Goal: Transaction & Acquisition: Purchase product/service

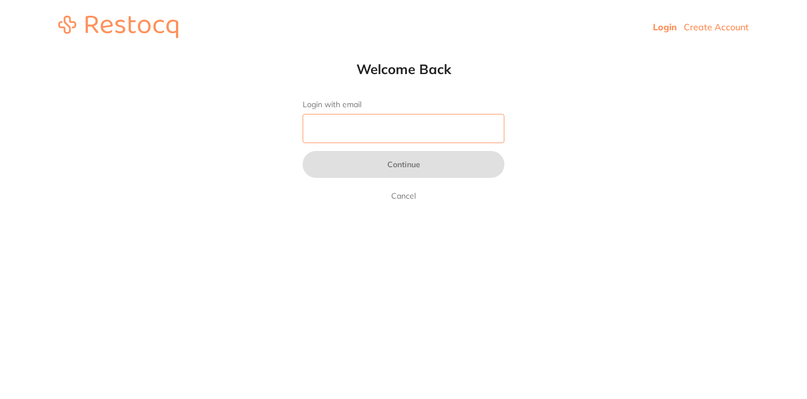
click at [384, 128] on input "Login with email" at bounding box center [404, 128] width 202 height 29
type input "[EMAIL_ADDRESS][DOMAIN_NAME]"
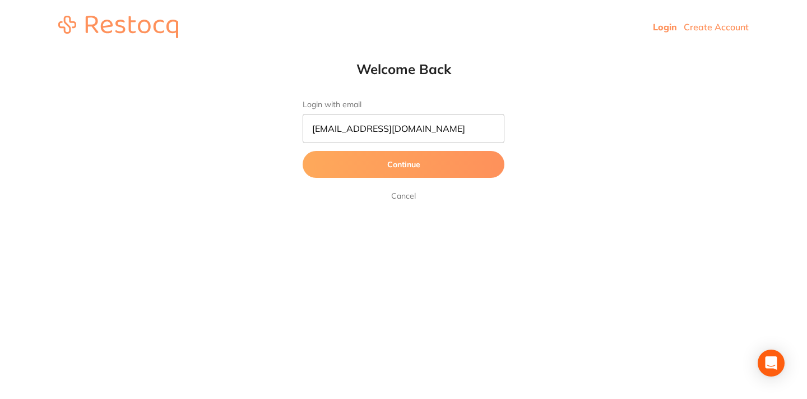
click at [418, 156] on button "Continue" at bounding box center [404, 164] width 202 height 27
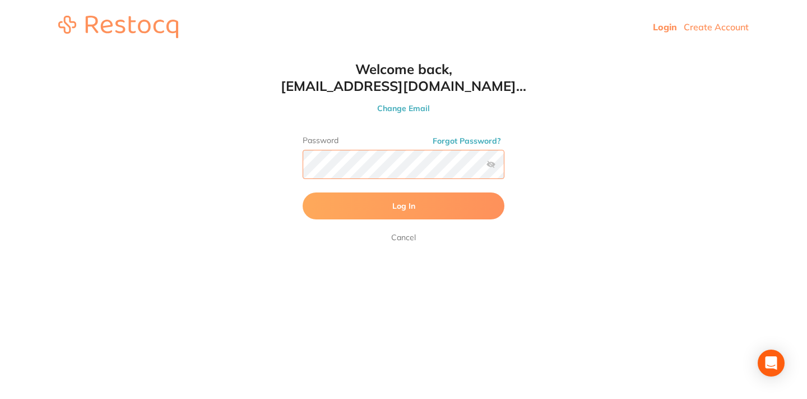
click at [303, 192] on button "Log In" at bounding box center [404, 205] width 202 height 27
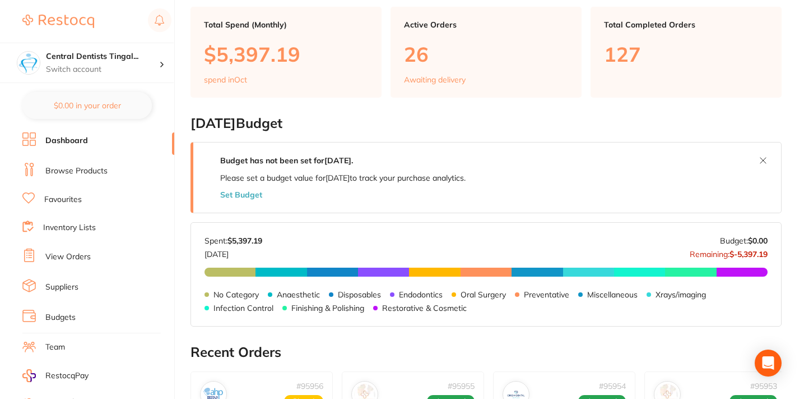
scroll to position [84, 0]
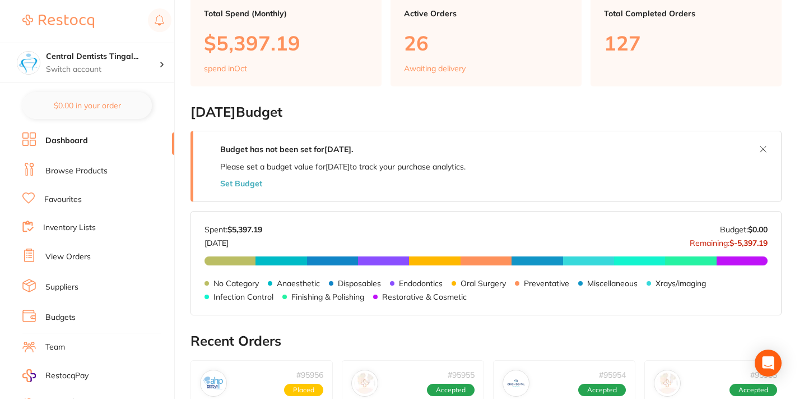
click at [85, 254] on link "View Orders" at bounding box center [67, 256] width 45 height 11
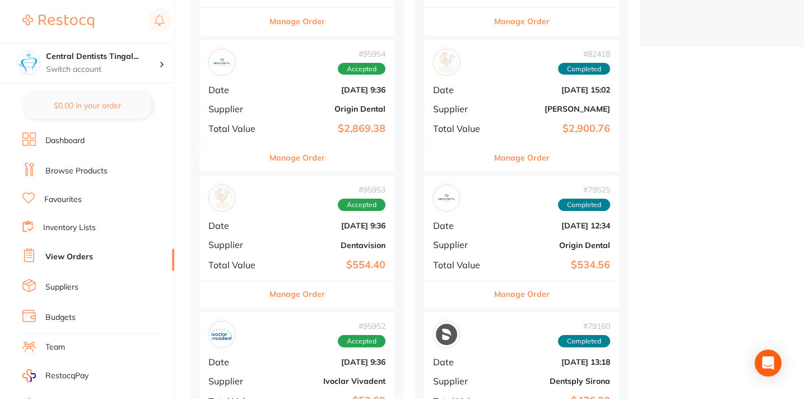
scroll to position [376, 0]
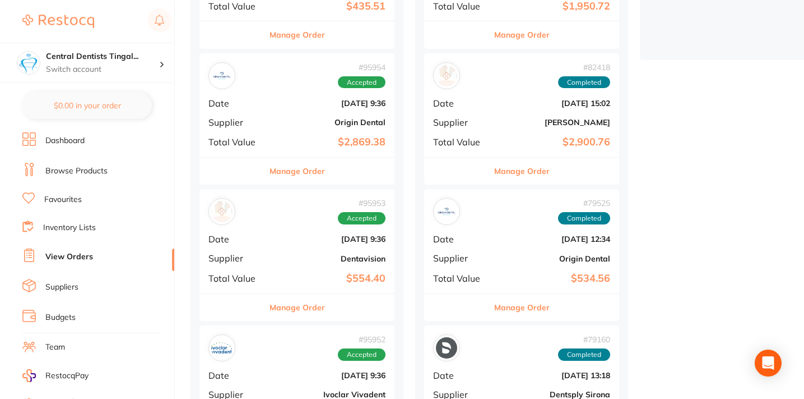
click at [268, 140] on div "# 95954 Accepted Date [DATE] 9:36 Supplier Origin Dental Total Value $2,869.38" at bounding box center [297, 105] width 195 height 104
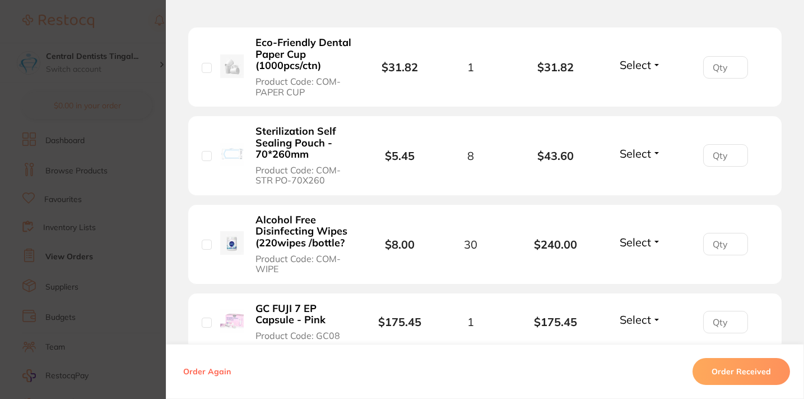
scroll to position [2678, 0]
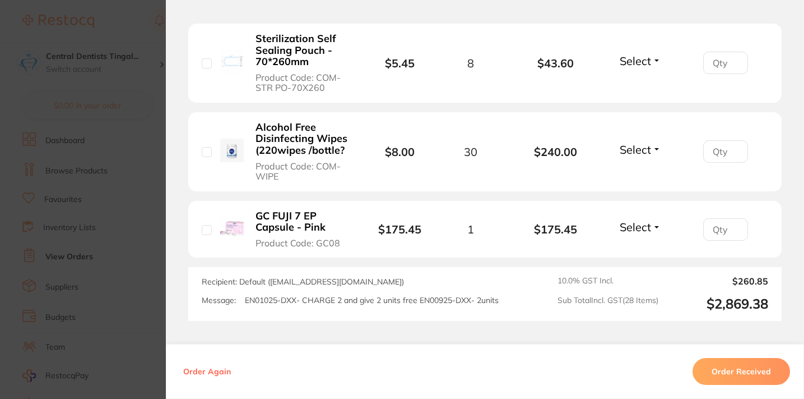
click at [146, 224] on section "Order ID: Restocq- 95954 Order Information Accepted Order Order Date [DATE] 9:3…" at bounding box center [402, 199] width 804 height 399
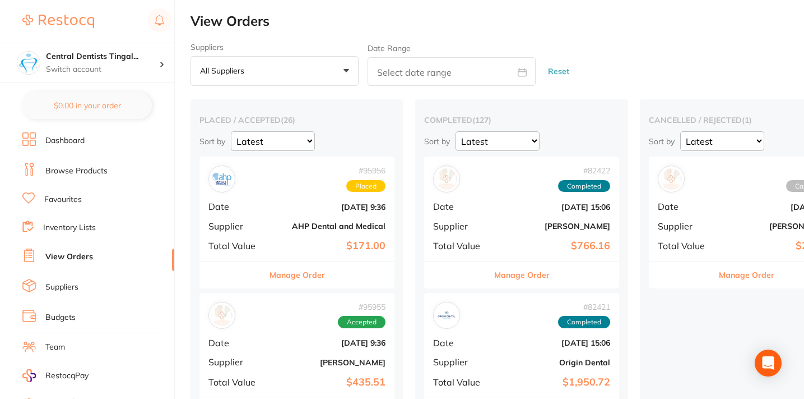
click at [66, 146] on li "Dashboard" at bounding box center [98, 140] width 152 height 17
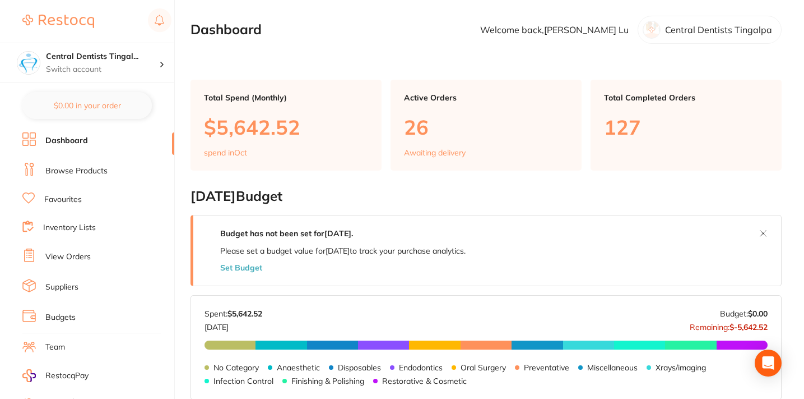
click at [77, 165] on link "Browse Products" at bounding box center [76, 170] width 62 height 11
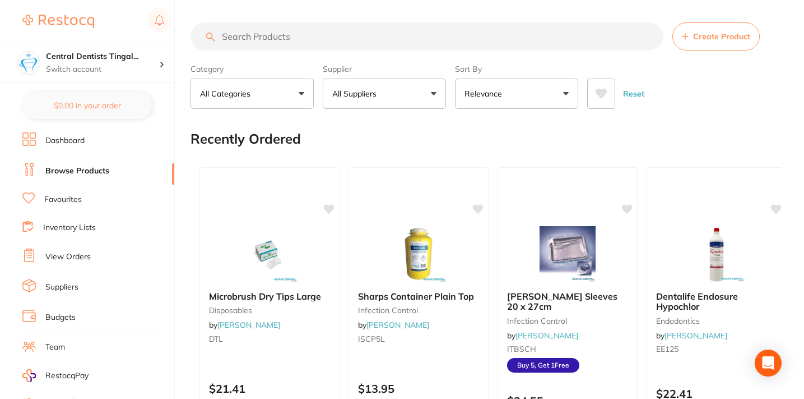
click at [288, 35] on input "search" at bounding box center [427, 36] width 473 height 28
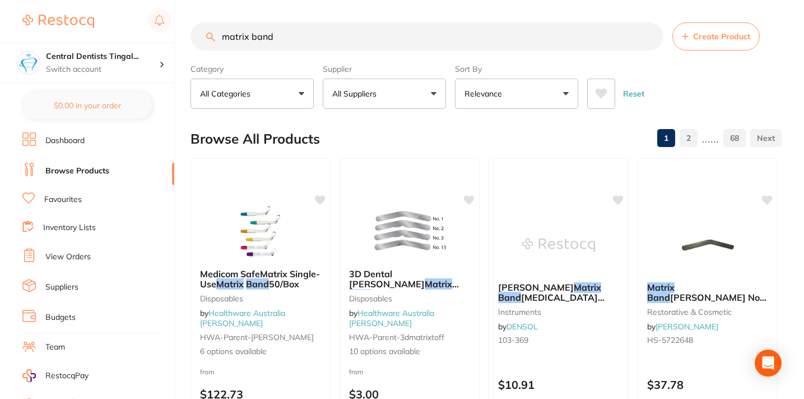
type input "matrix band"
click at [405, 101] on button "All Suppliers" at bounding box center [384, 93] width 123 height 30
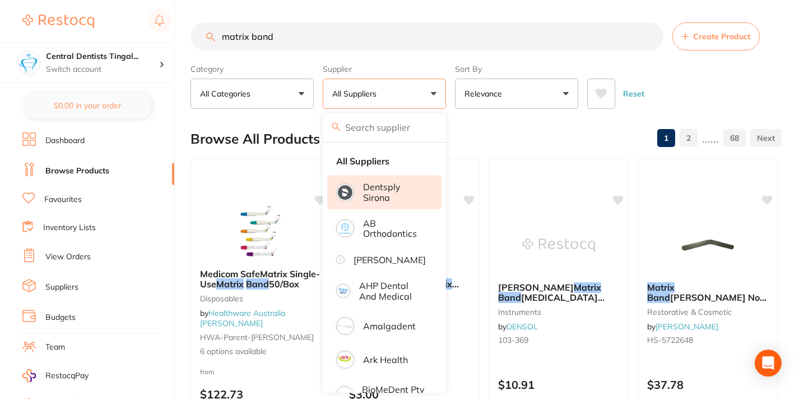
click at [389, 199] on p "Dentsply Sirona" at bounding box center [394, 192] width 63 height 21
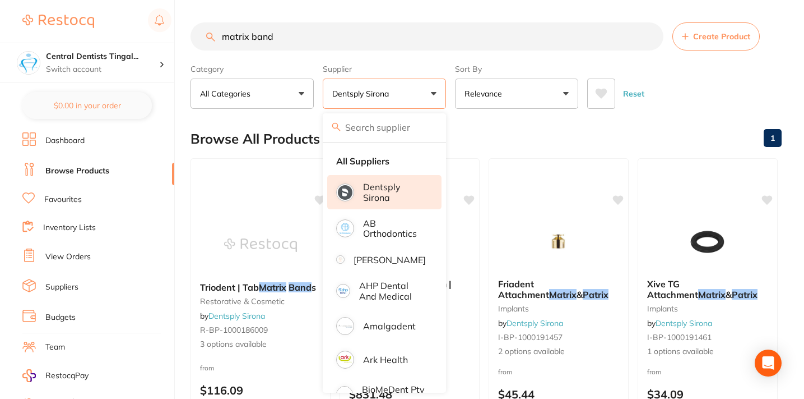
click at [693, 90] on div "Reset" at bounding box center [680, 89] width 186 height 39
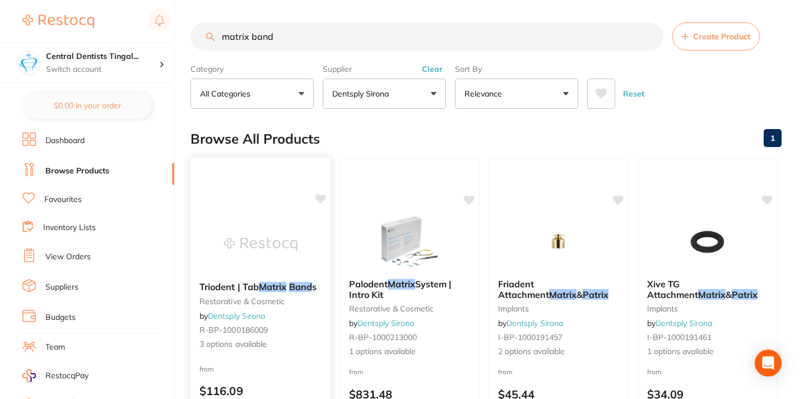
click at [261, 221] on img at bounding box center [260, 244] width 73 height 57
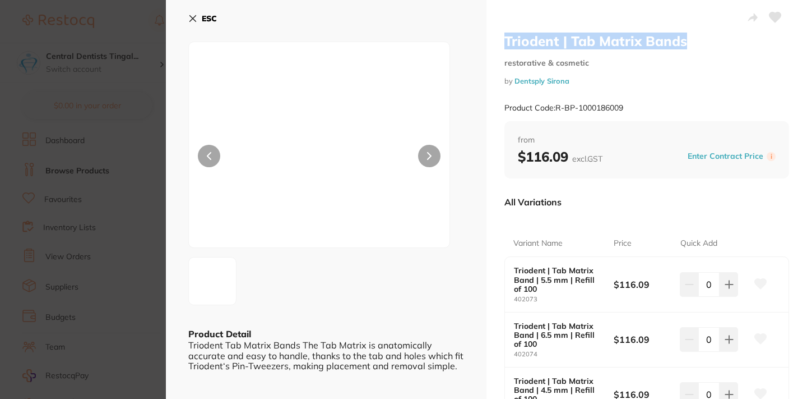
drag, startPoint x: 706, startPoint y: 48, endPoint x: 498, endPoint y: 43, distance: 207.5
click at [498, 43] on div "Triodent | Tab Matrix Bands restorative & cosmetic by Dentsply Sirona Product C…" at bounding box center [647, 251] width 321 height 503
copy h2 "Triodent | Tab Matrix Bands"
click at [730, 289] on button at bounding box center [729, 284] width 18 height 25
click at [729, 288] on icon at bounding box center [729, 284] width 9 height 9
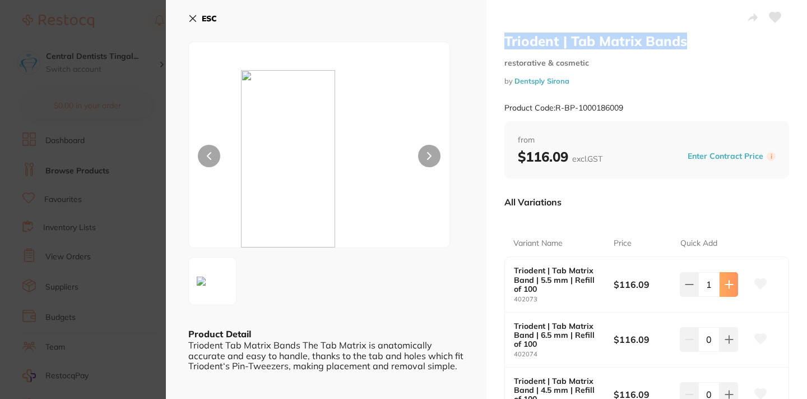
type input "2"
click at [202, 13] on b "ESC" at bounding box center [209, 18] width 15 height 10
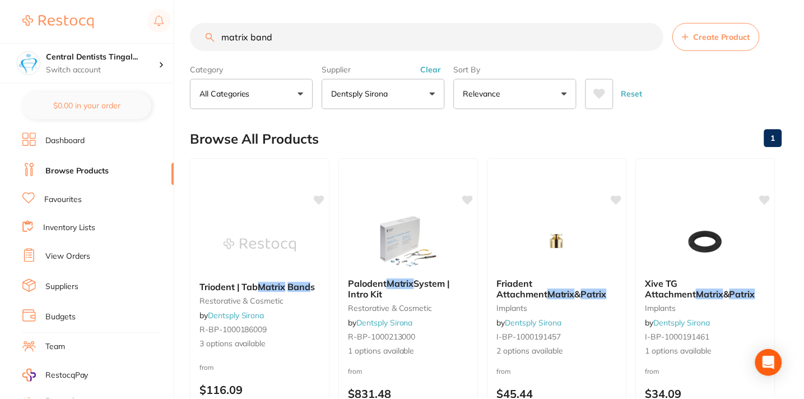
scroll to position [24, 0]
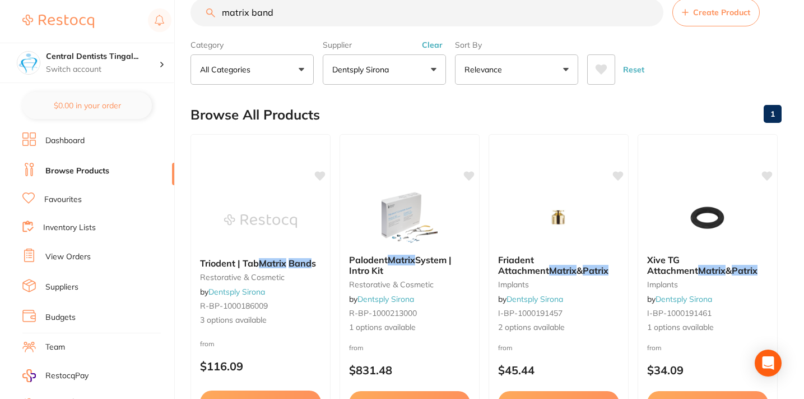
click at [319, 9] on input "matrix band" at bounding box center [427, 12] width 473 height 28
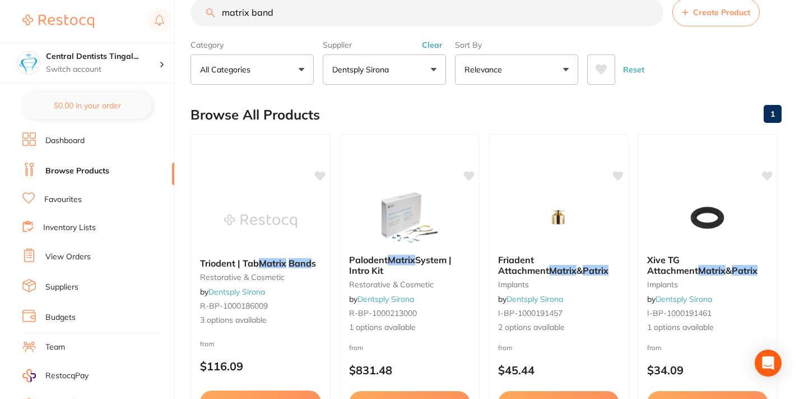
click at [438, 50] on div "Supplier Dentsply Sirona All Suppliers Dentsply Sirona AB Orthodontics [PERSON_…" at bounding box center [384, 59] width 123 height 49
click at [435, 45] on button "Clear" at bounding box center [432, 45] width 27 height 10
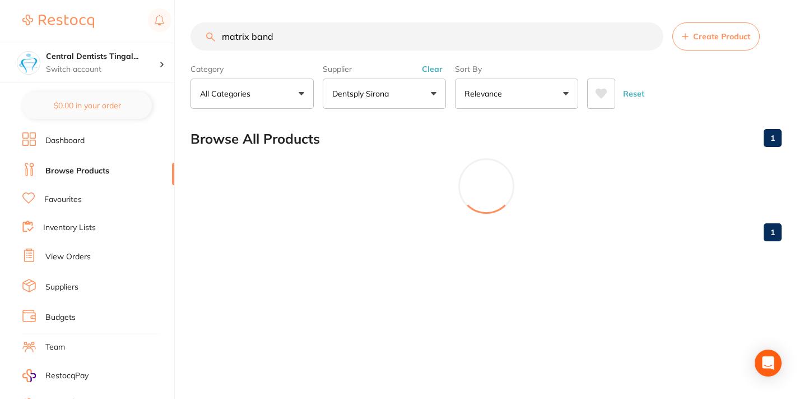
scroll to position [0, 0]
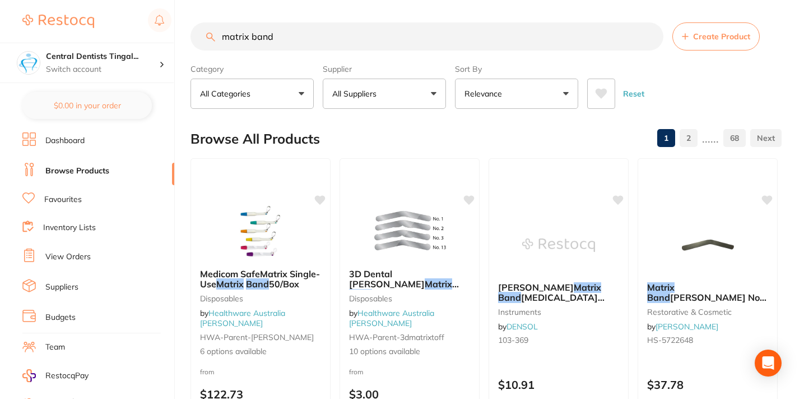
click at [414, 86] on button "All Suppliers" at bounding box center [384, 93] width 123 height 30
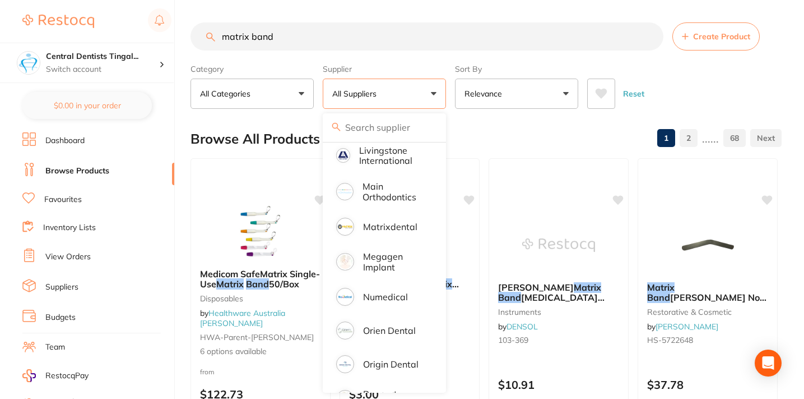
scroll to position [806, 0]
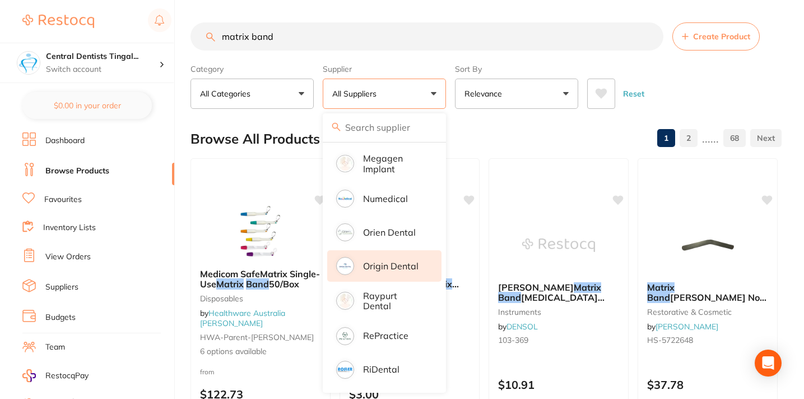
click at [395, 271] on p "Origin Dental" at bounding box center [390, 266] width 55 height 10
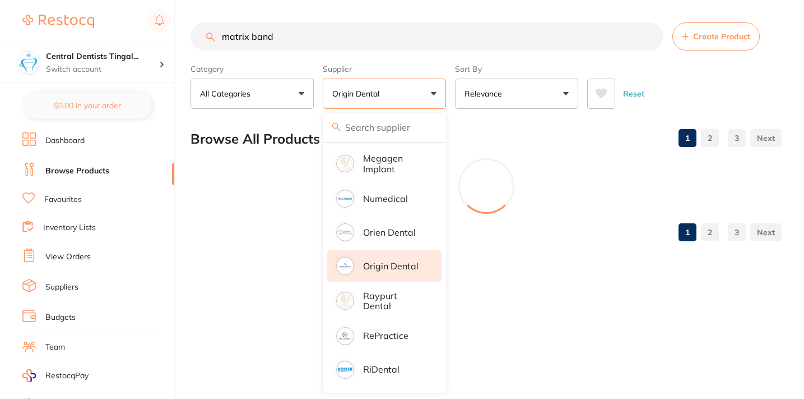
click at [677, 95] on div "Reset" at bounding box center [680, 89] width 186 height 39
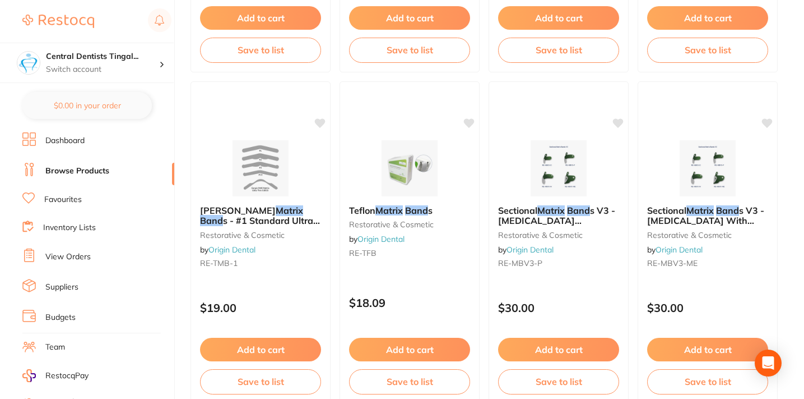
scroll to position [758, 0]
